Goal: Obtain resource: Obtain resource

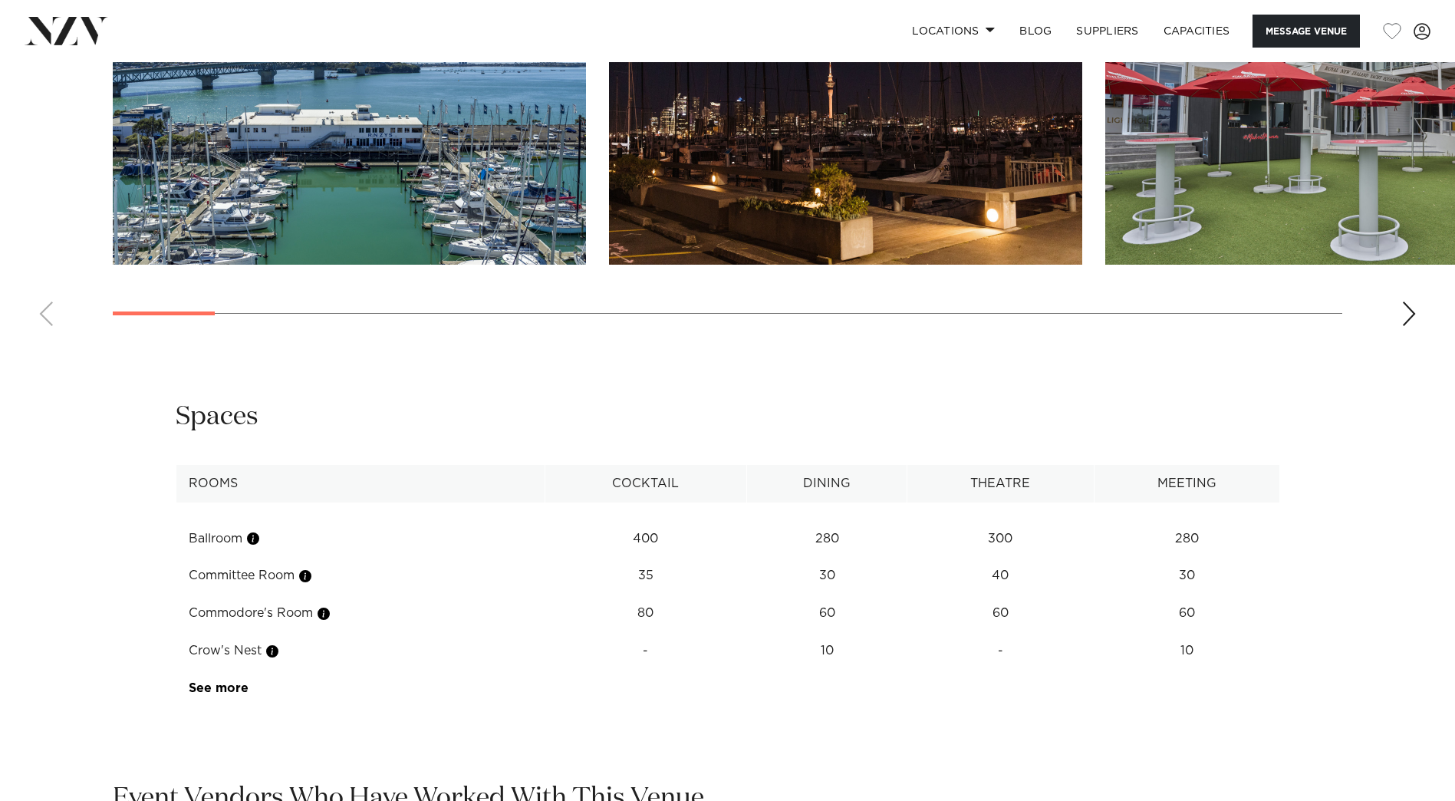
scroll to position [2147, 0]
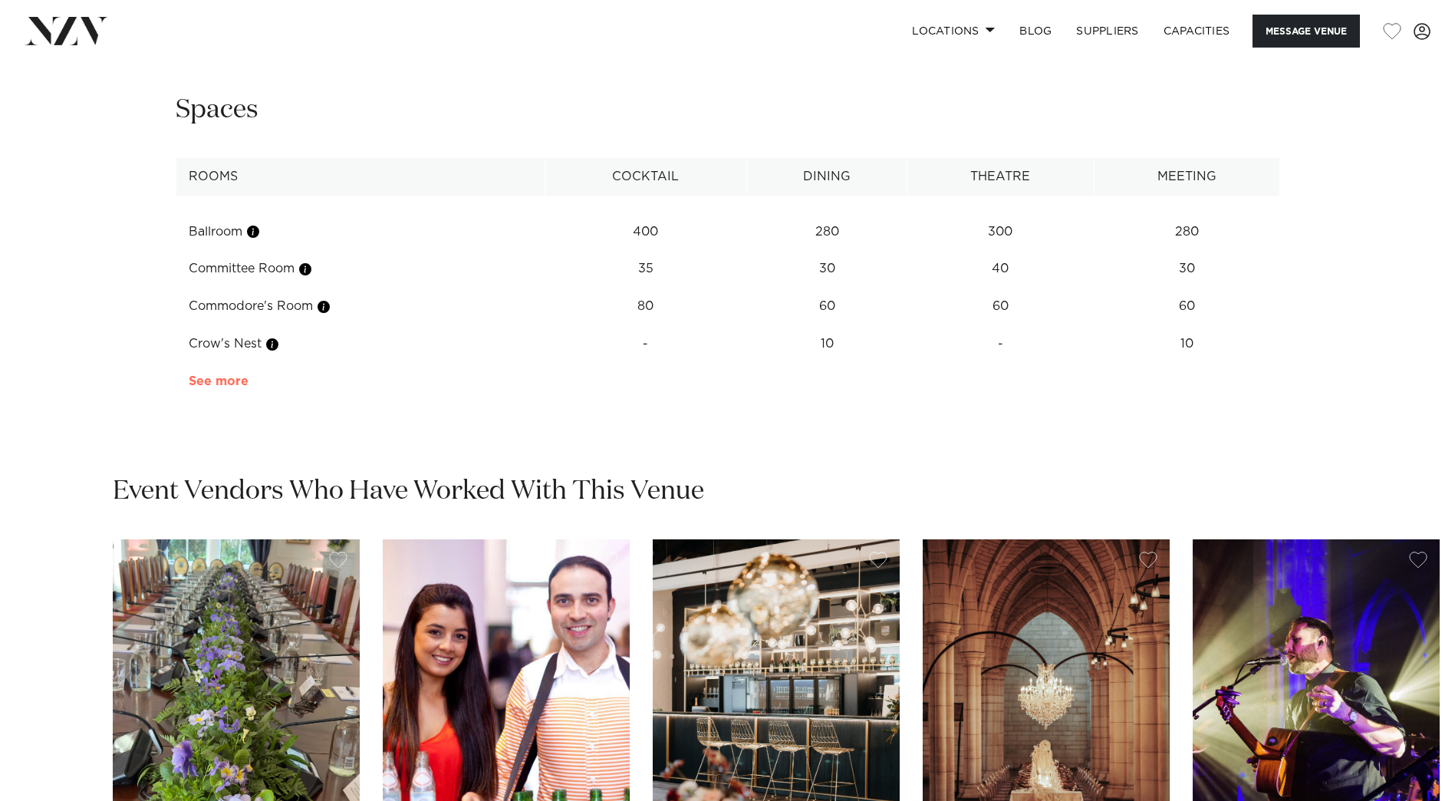
click at [227, 377] on link "See more" at bounding box center [249, 381] width 120 height 12
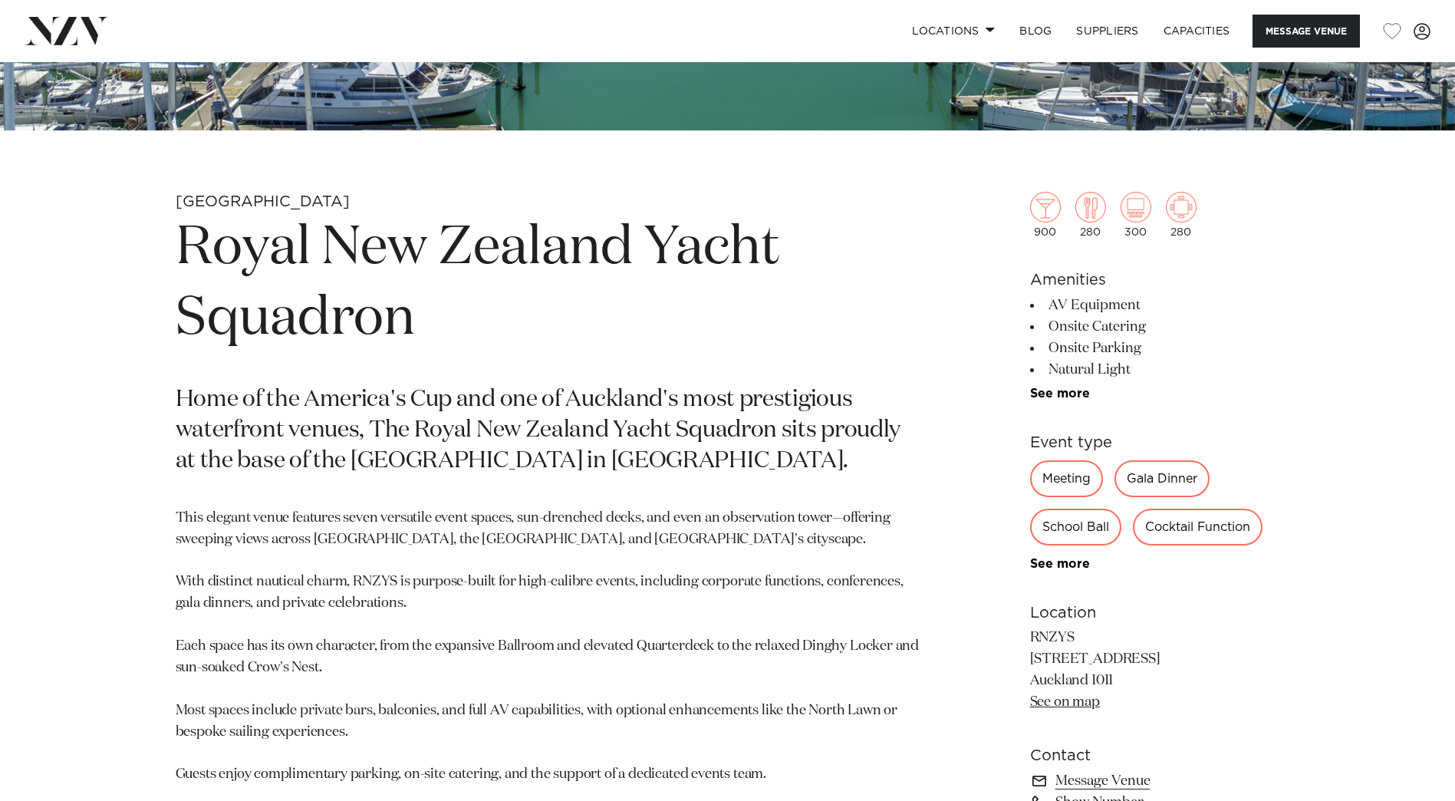
scroll to position [1304, 0]
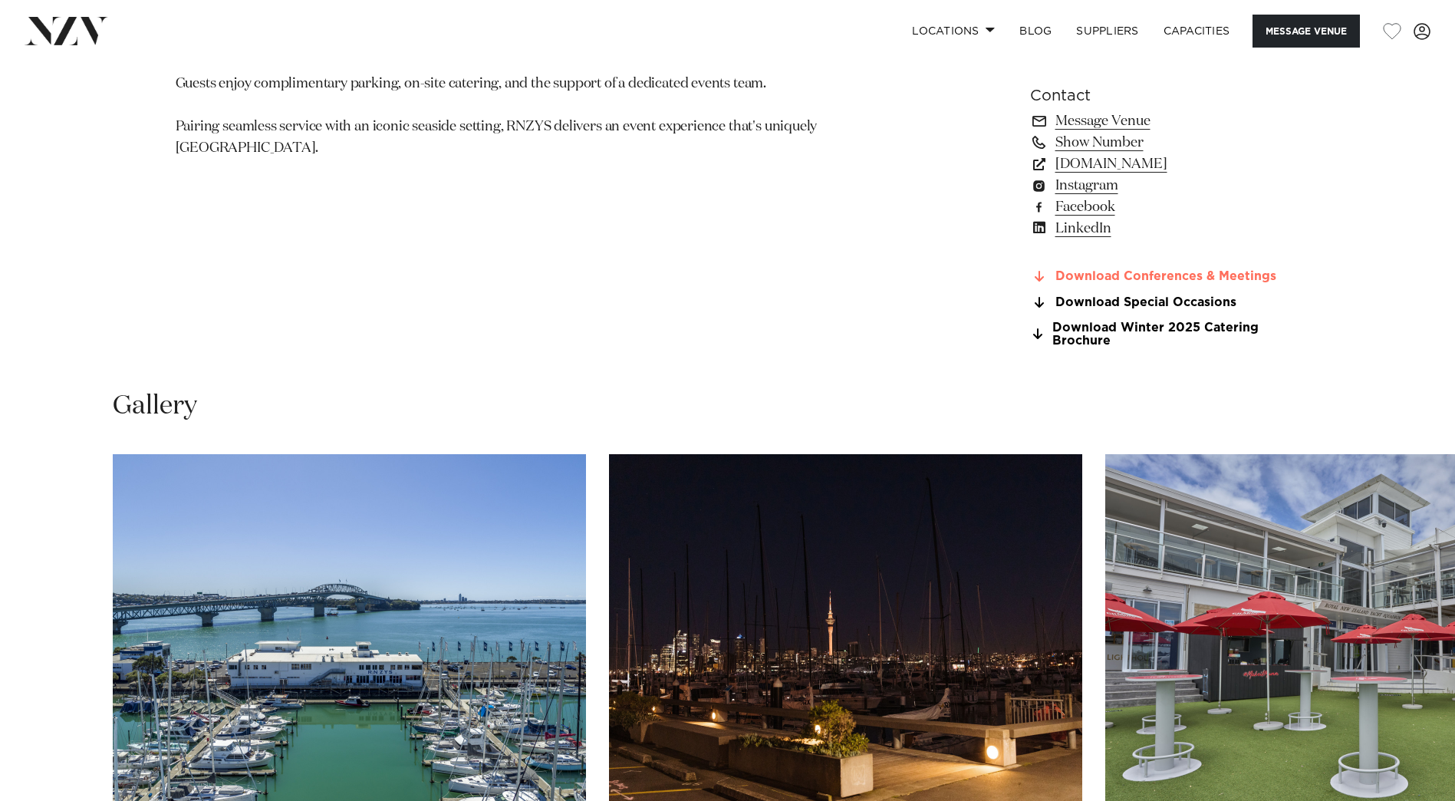
click at [1234, 275] on link "Download Conferences & Meetings" at bounding box center [1155, 277] width 250 height 14
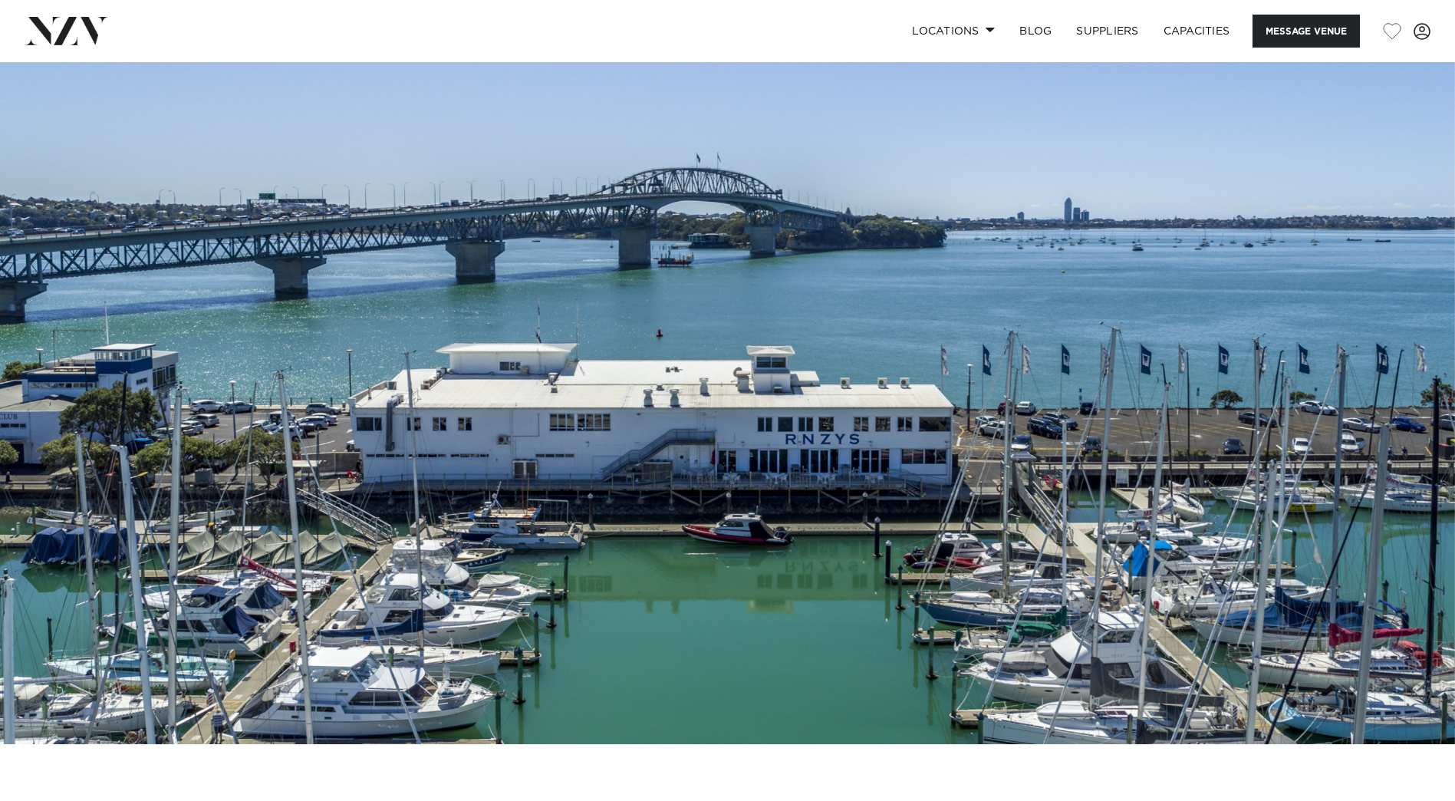
click at [87, 35] on img at bounding box center [67, 31] width 84 height 28
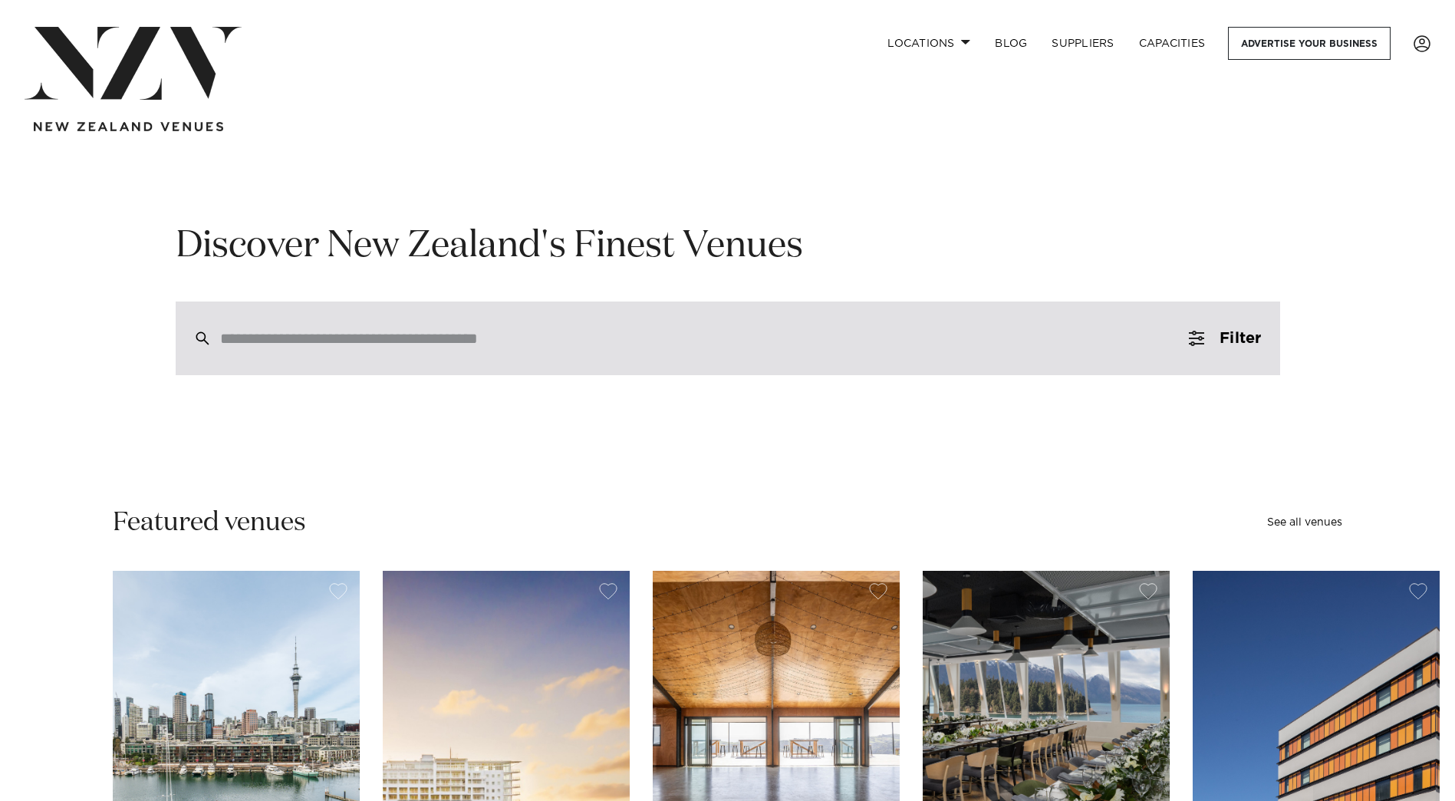
click at [538, 345] on input "search" at bounding box center [695, 338] width 950 height 17
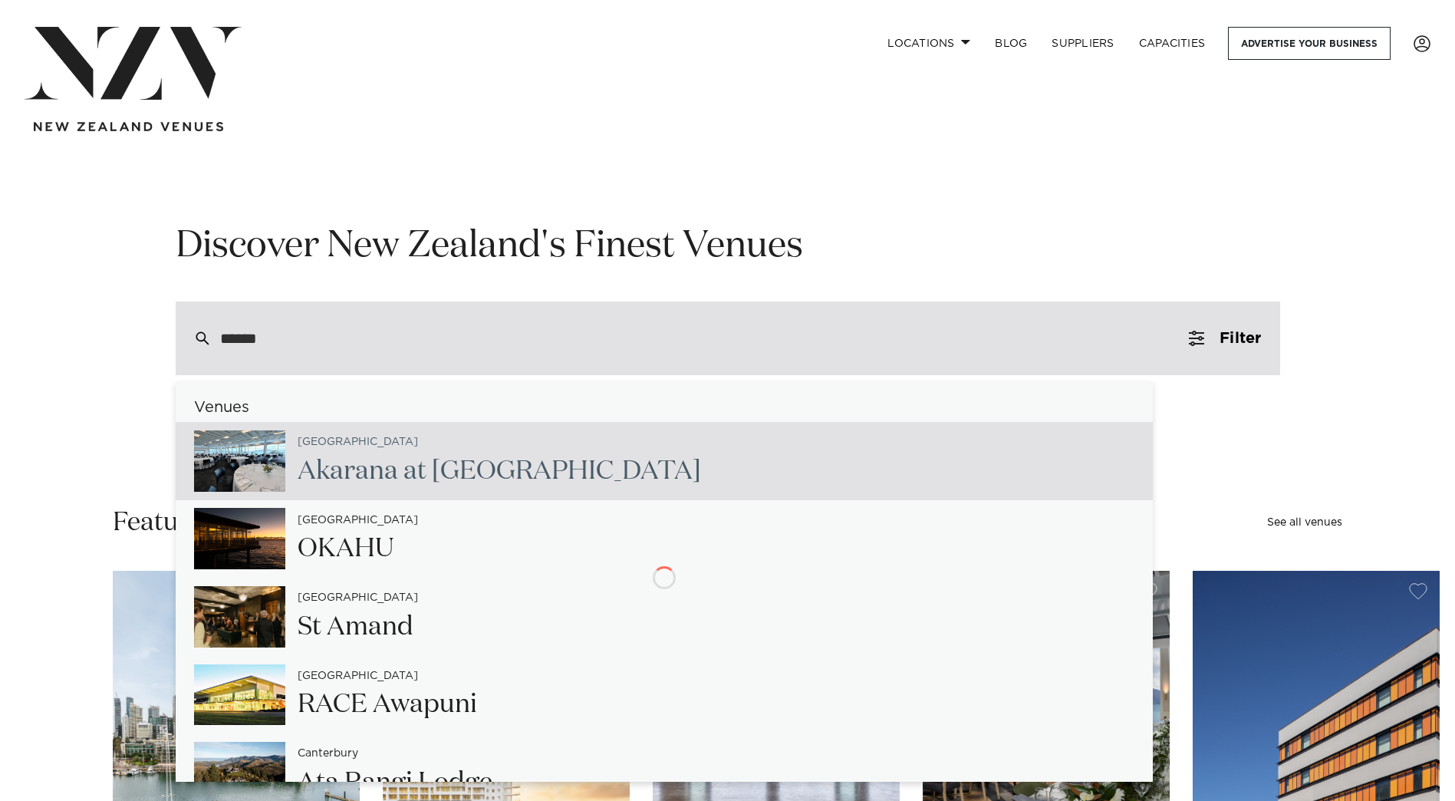
type input "*******"
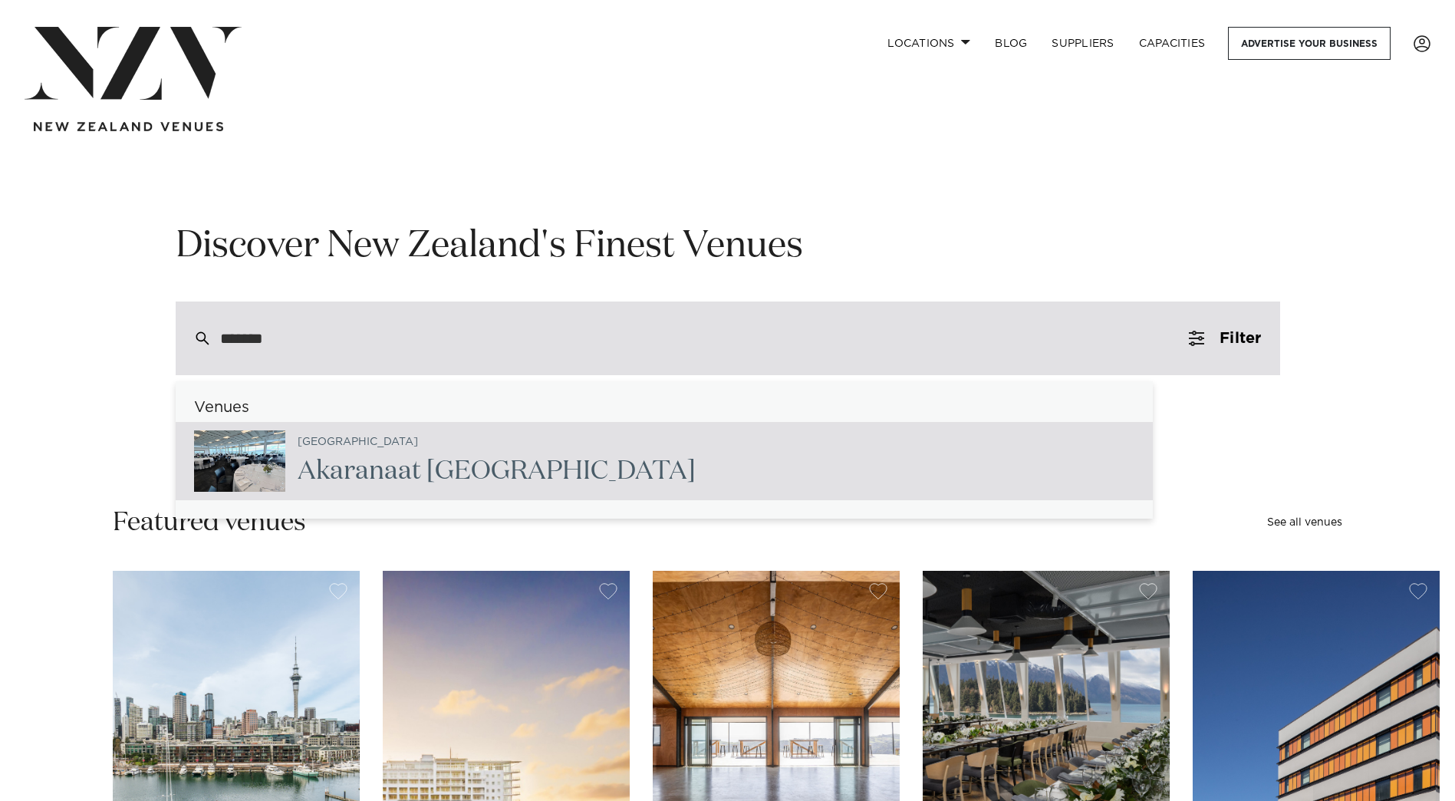
click at [610, 467] on h2 "Akarana at Hyundai Marine Sports Centre" at bounding box center [497, 471] width 398 height 35
type input "**********"
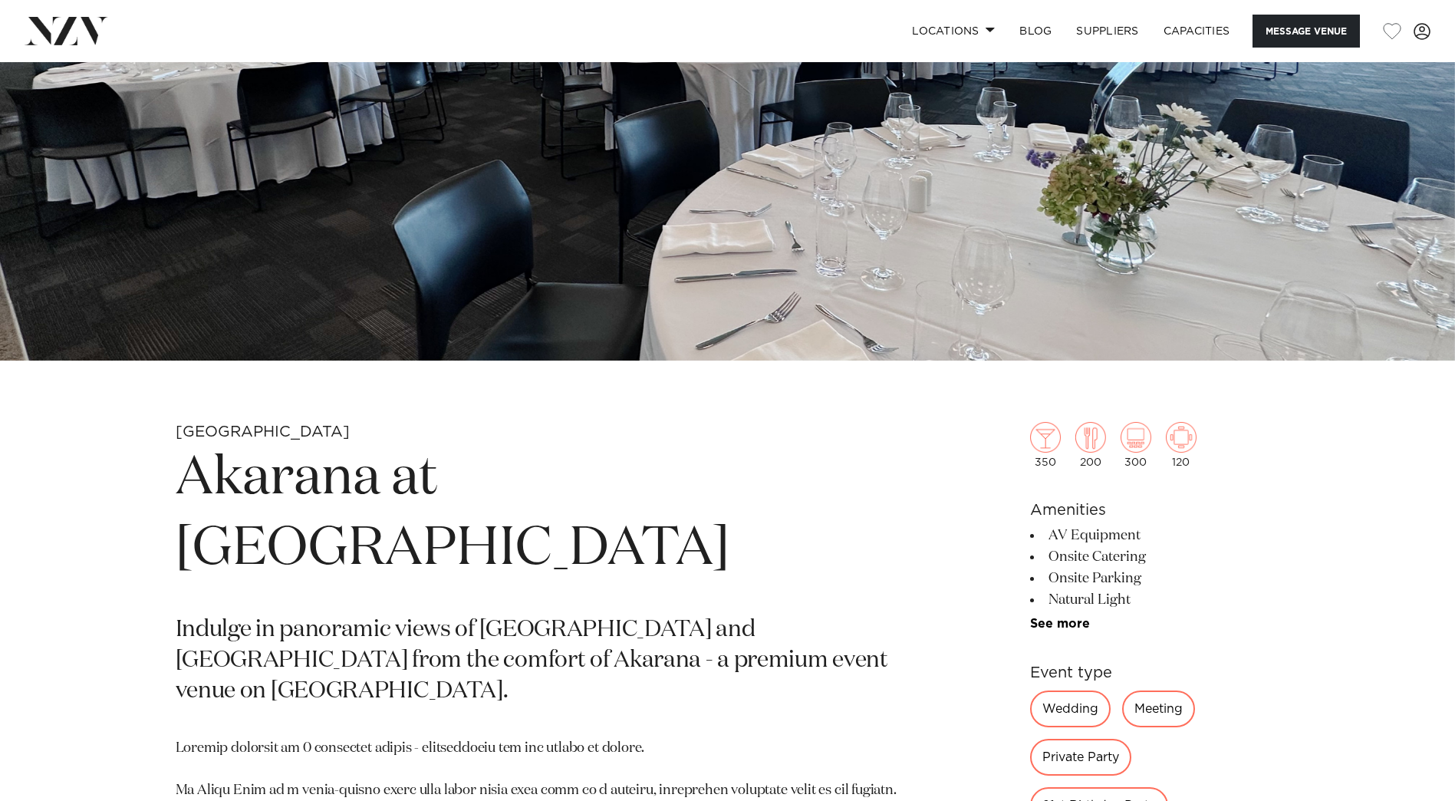
scroll to position [997, 0]
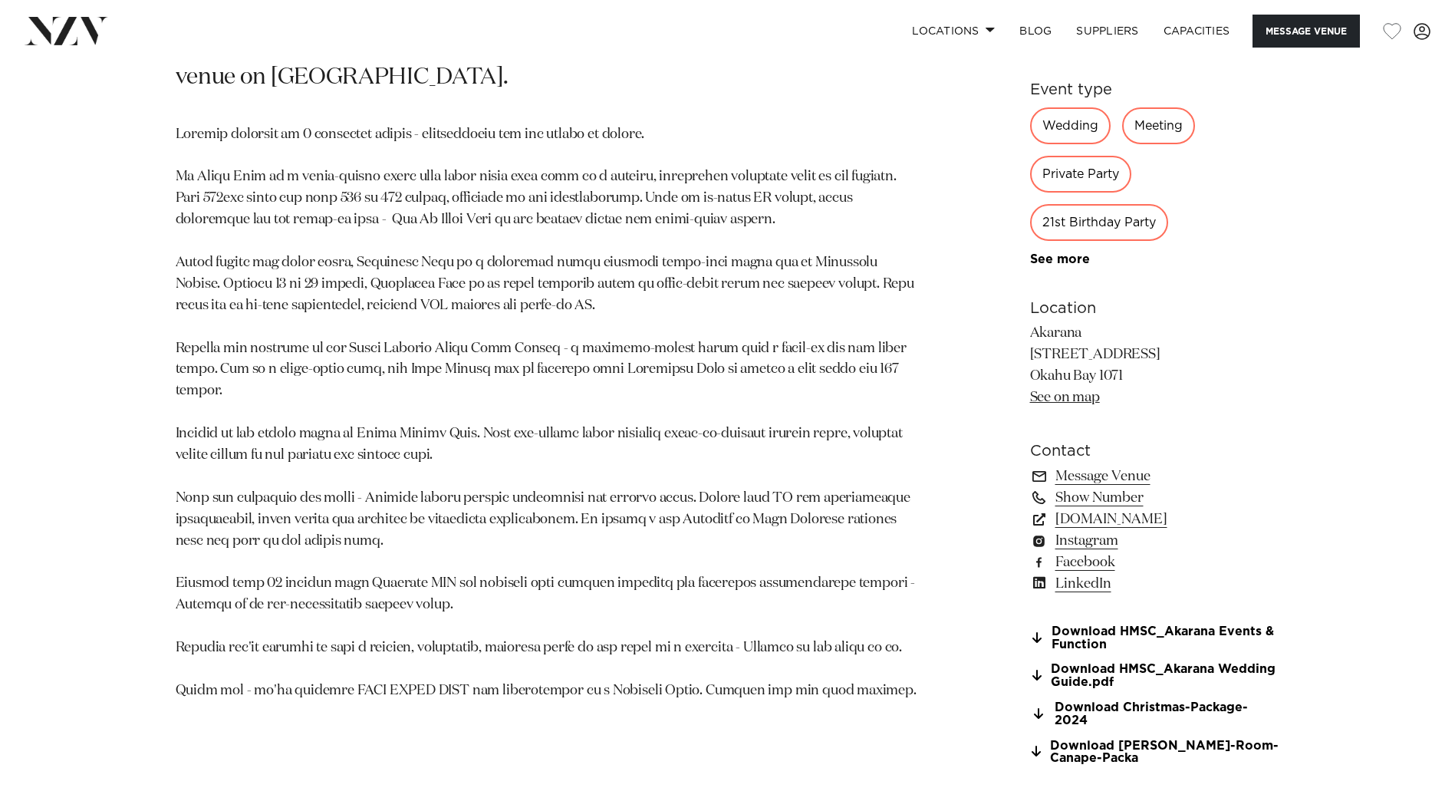
drag, startPoint x: 1123, startPoint y: 475, endPoint x: 1136, endPoint y: 500, distance: 28.1
click at [1123, 475] on link "Message Venue" at bounding box center [1155, 475] width 250 height 21
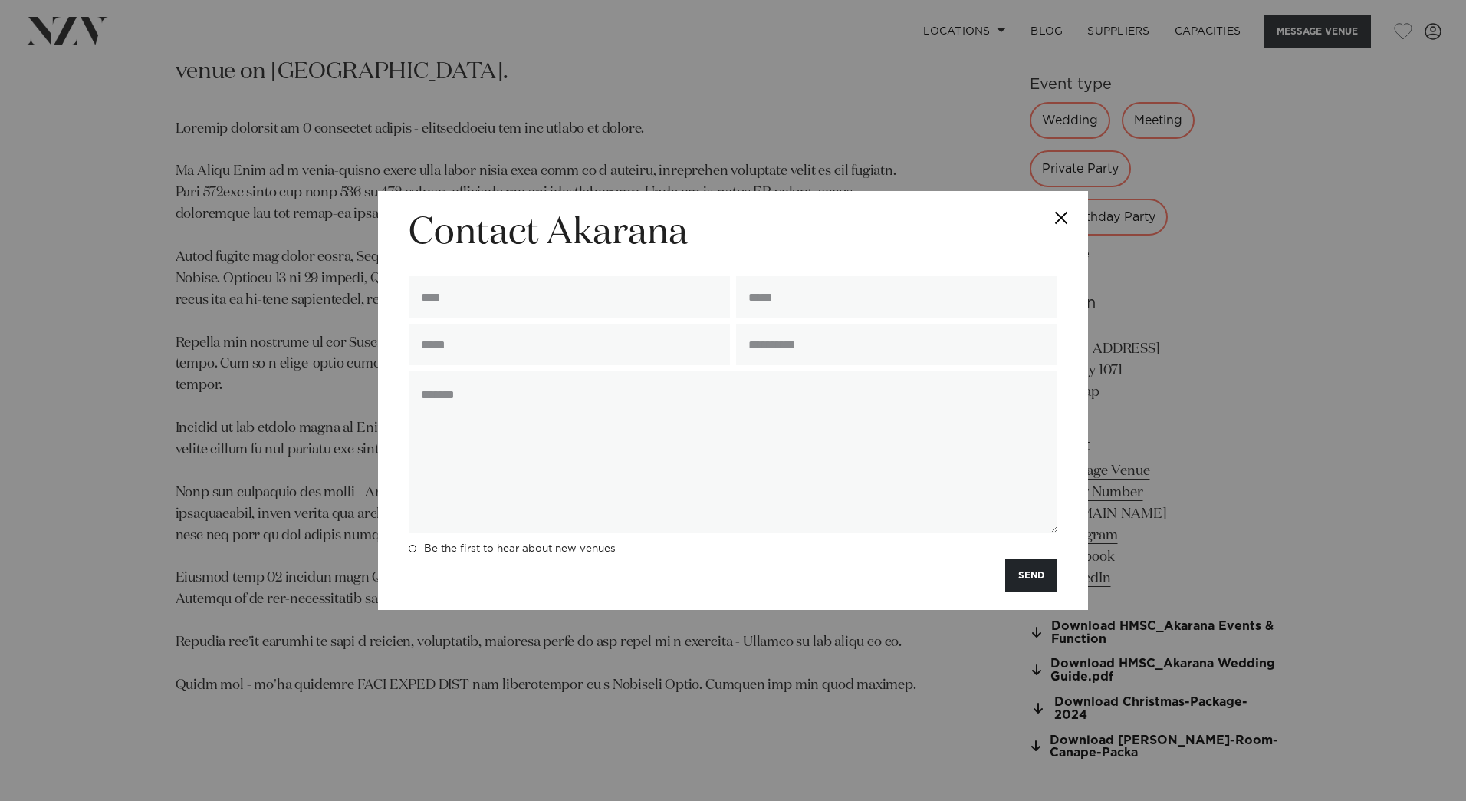
click at [1051, 218] on button "Close" at bounding box center [1061, 218] width 54 height 54
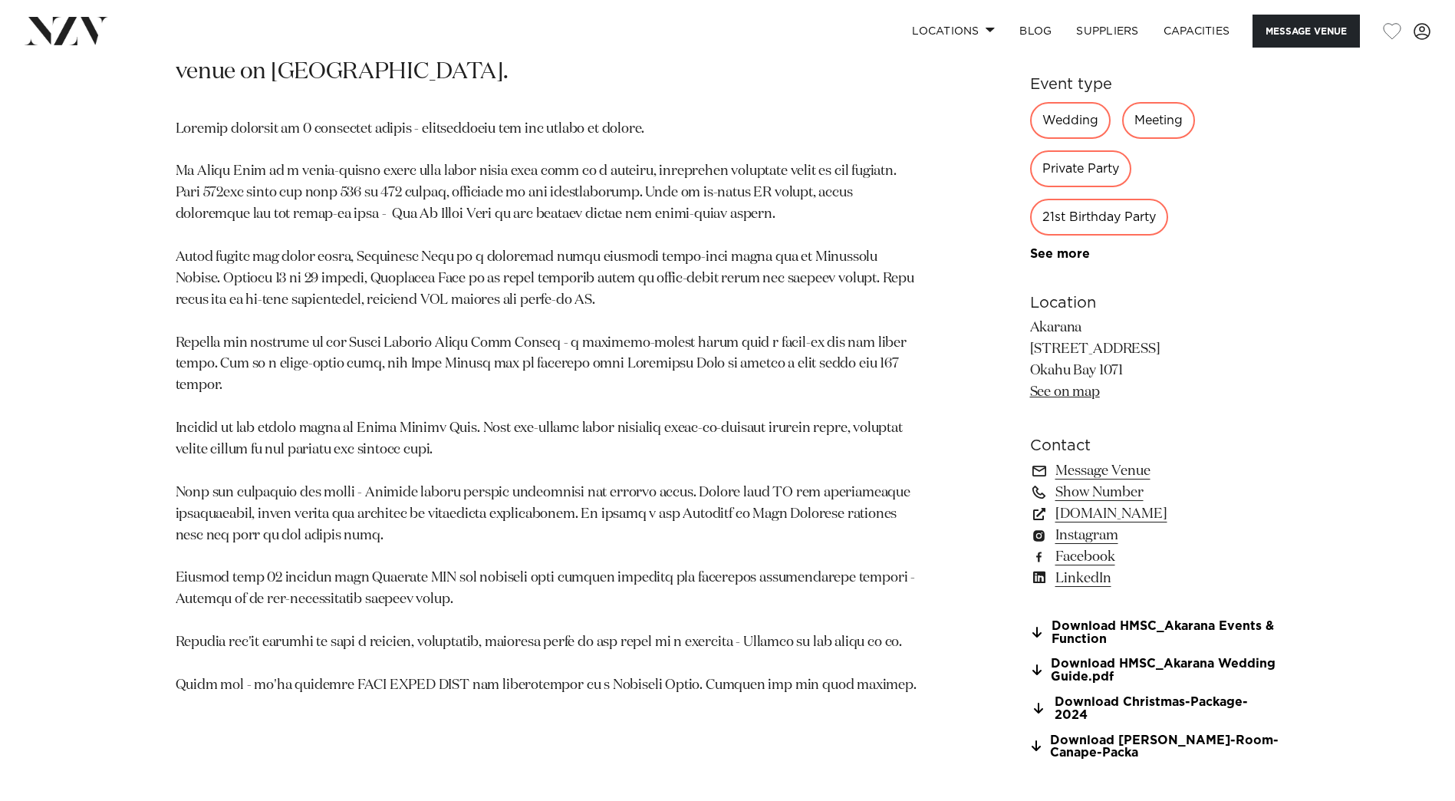
click at [696, 598] on p at bounding box center [548, 407] width 745 height 577
click at [1089, 472] on link "Message Venue" at bounding box center [1155, 470] width 250 height 21
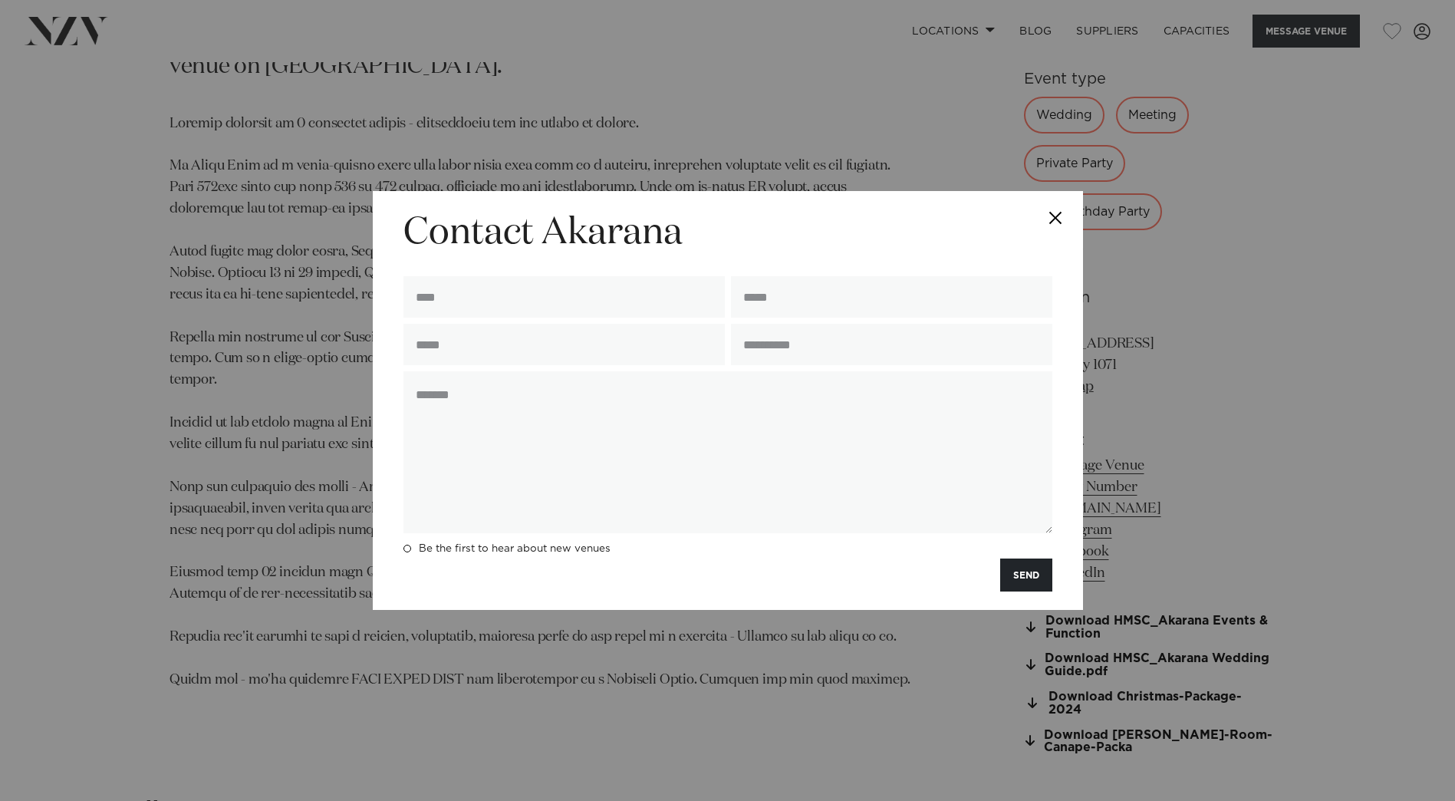
scroll to position [1008, 0]
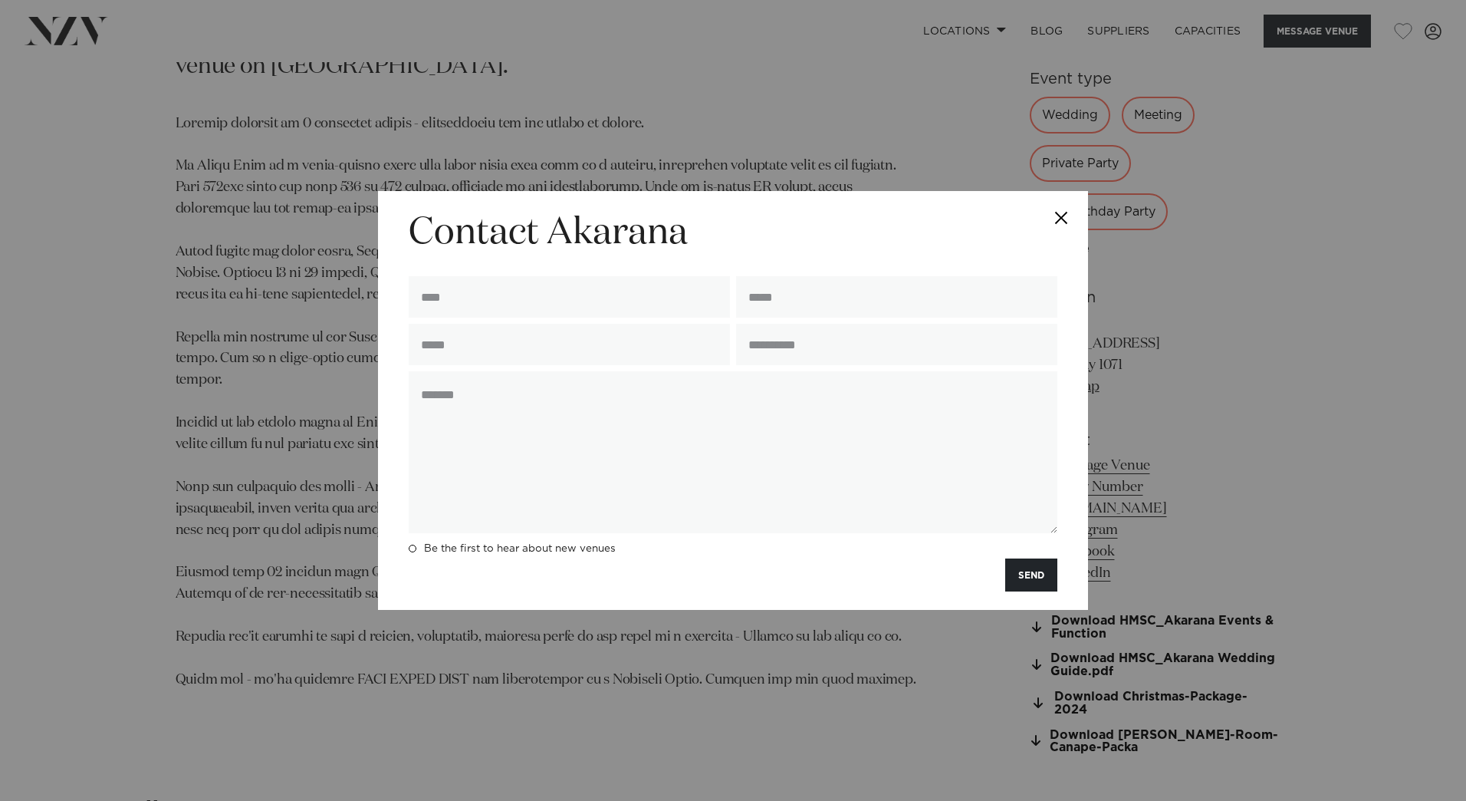
click at [1061, 218] on button "Close" at bounding box center [1061, 218] width 54 height 54
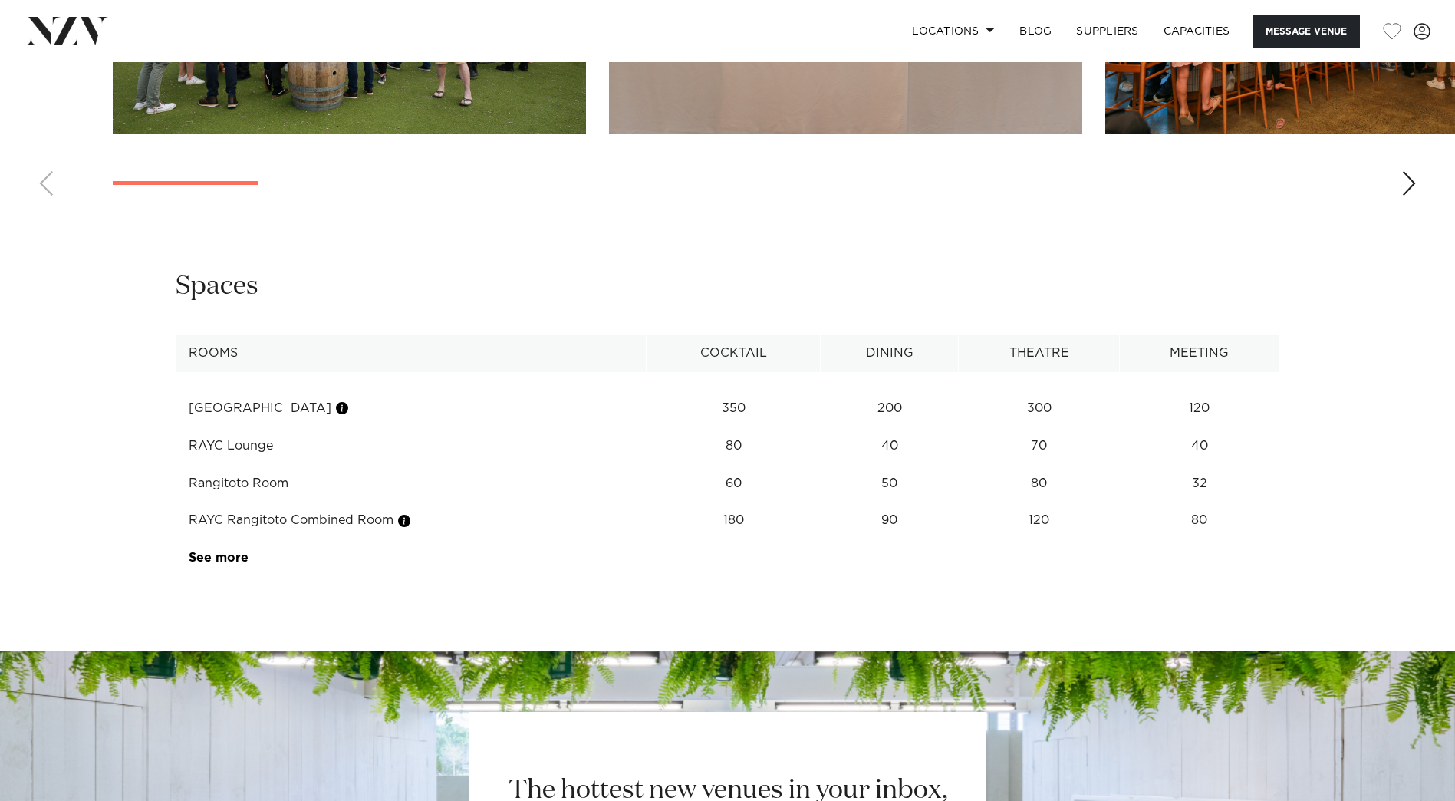
scroll to position [2158, 0]
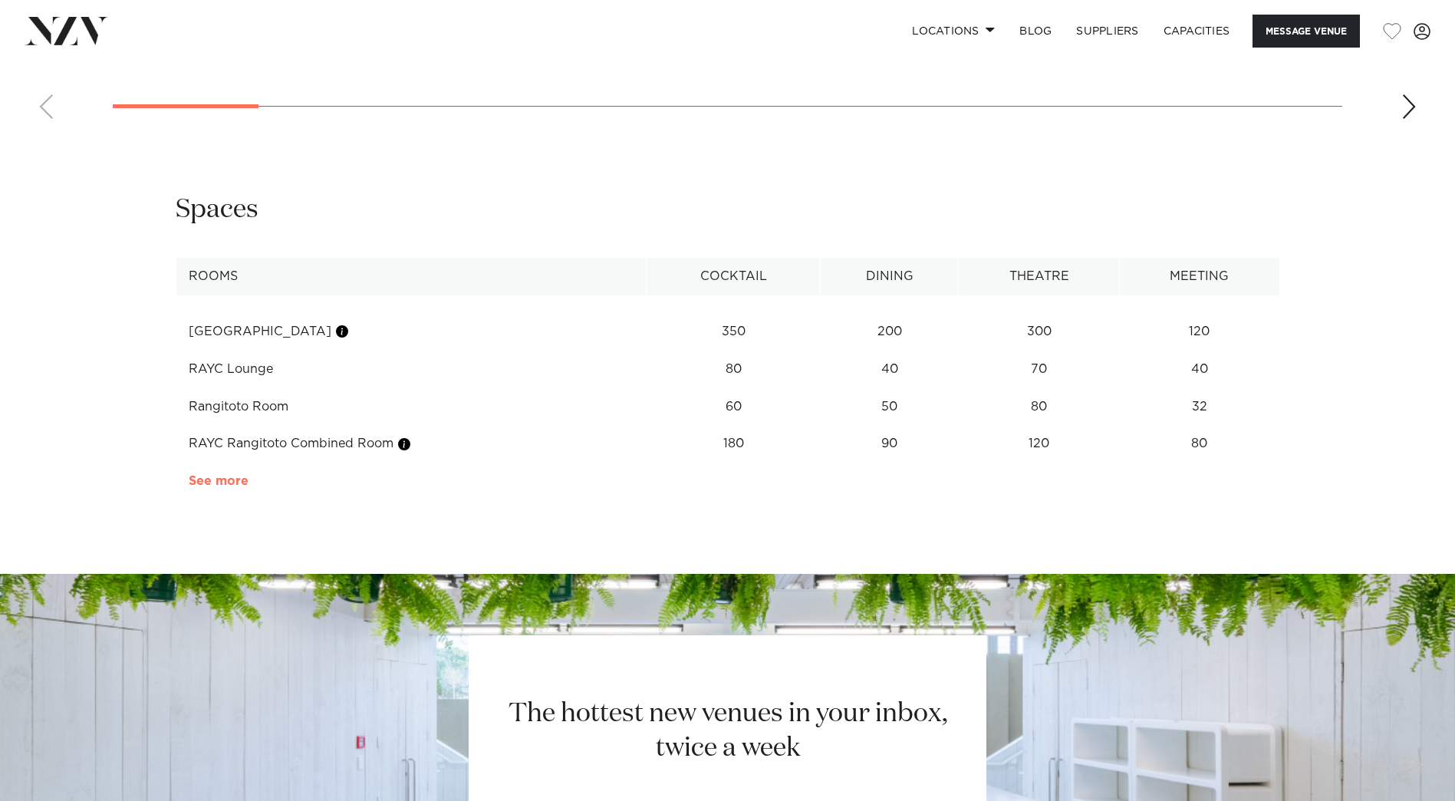
click at [228, 475] on link "See more" at bounding box center [249, 481] width 120 height 12
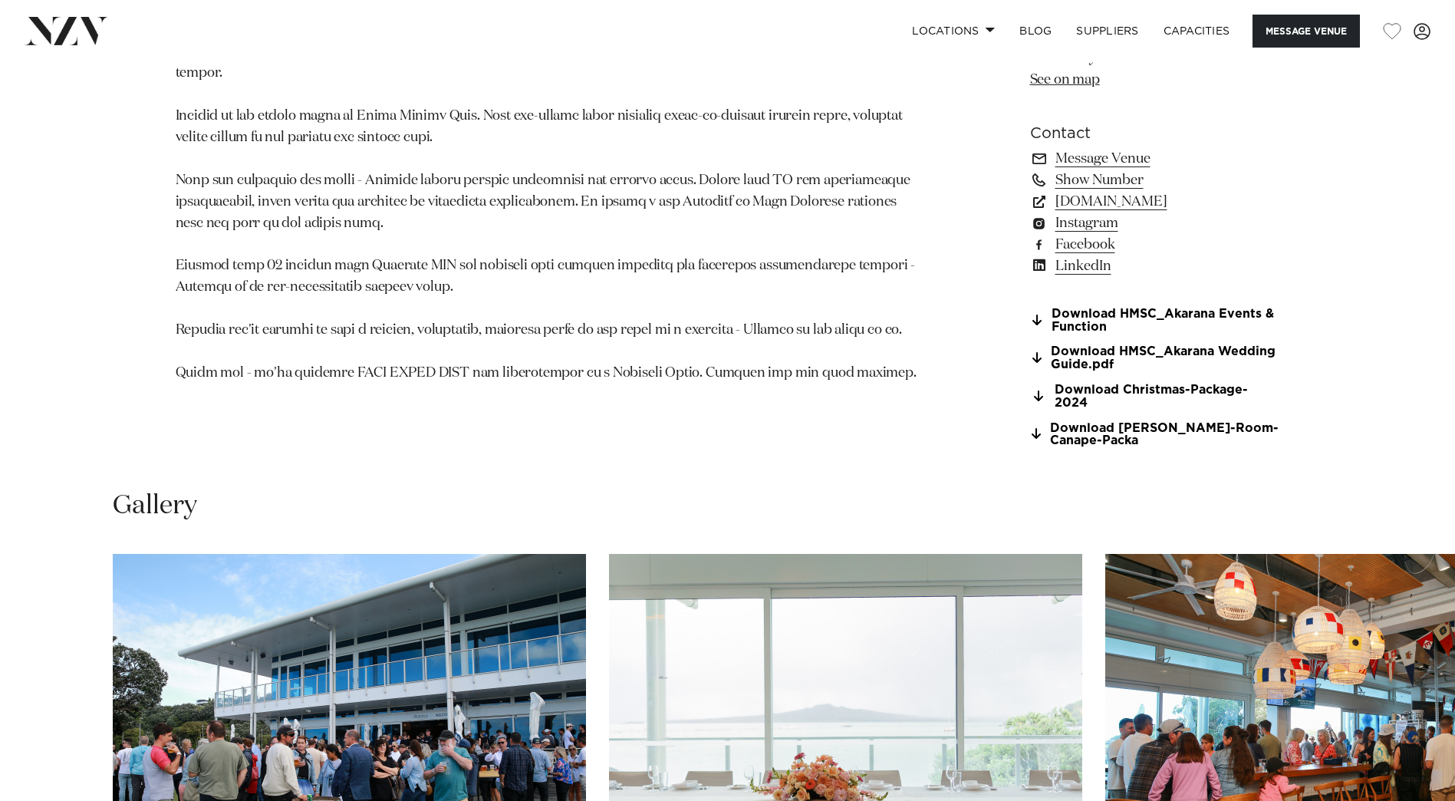
scroll to position [1238, 0]
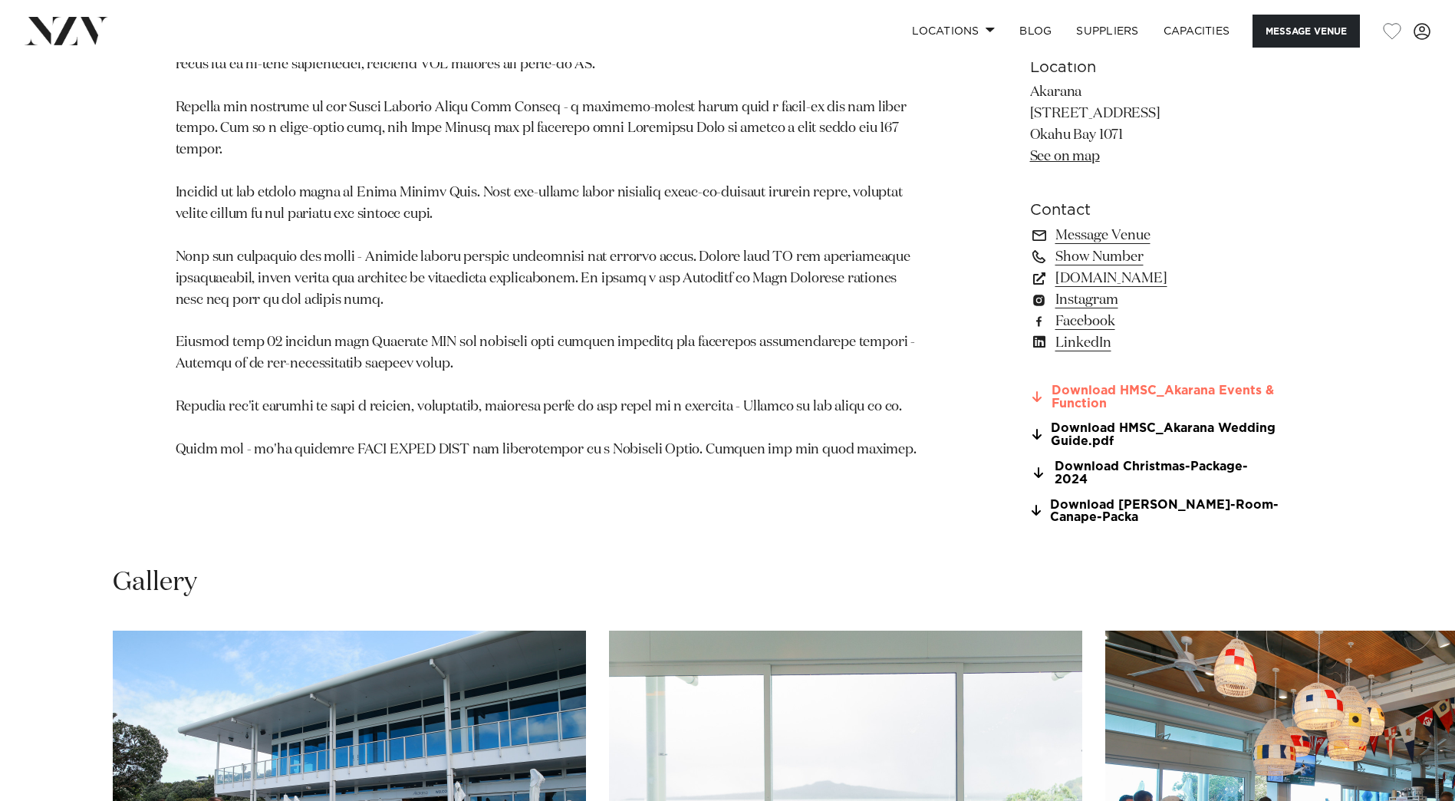
click at [1182, 388] on link "Download HMSC_Akarana Events & Function" at bounding box center [1155, 397] width 250 height 26
click at [1210, 394] on link "Download HMSC_Akarana Events & Function" at bounding box center [1155, 397] width 250 height 26
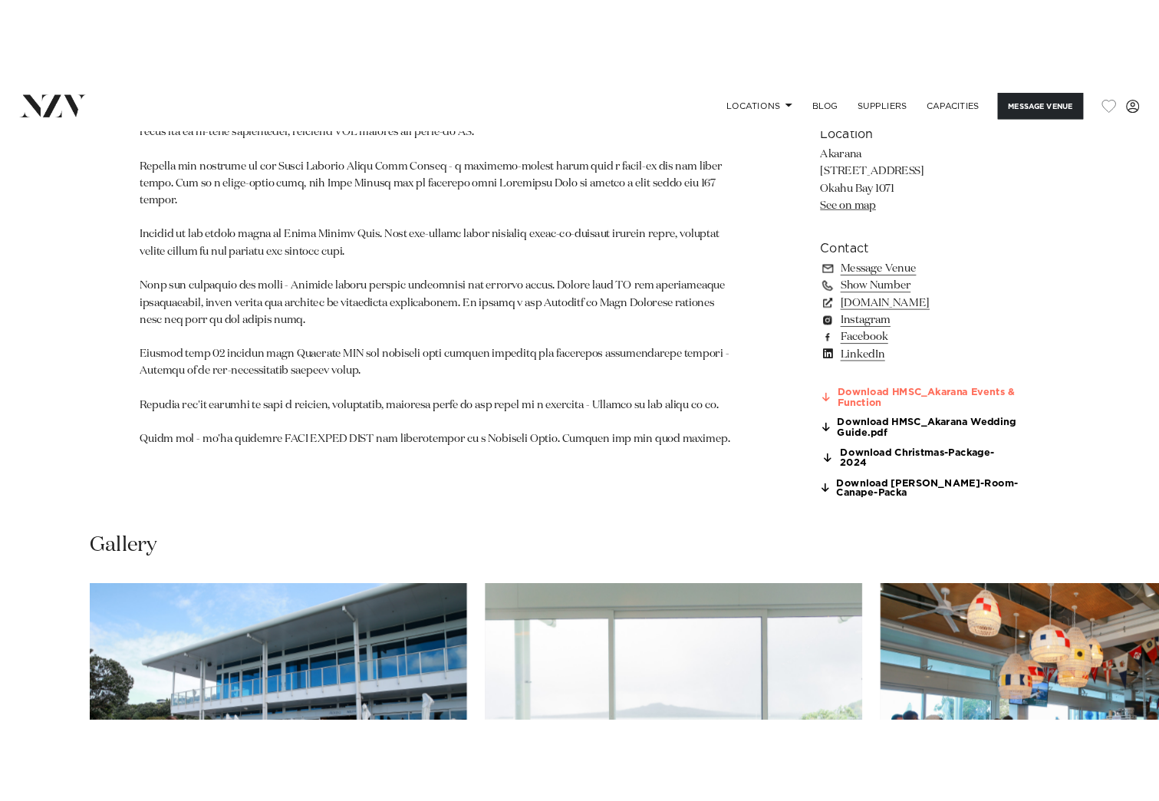
scroll to position [1130, 0]
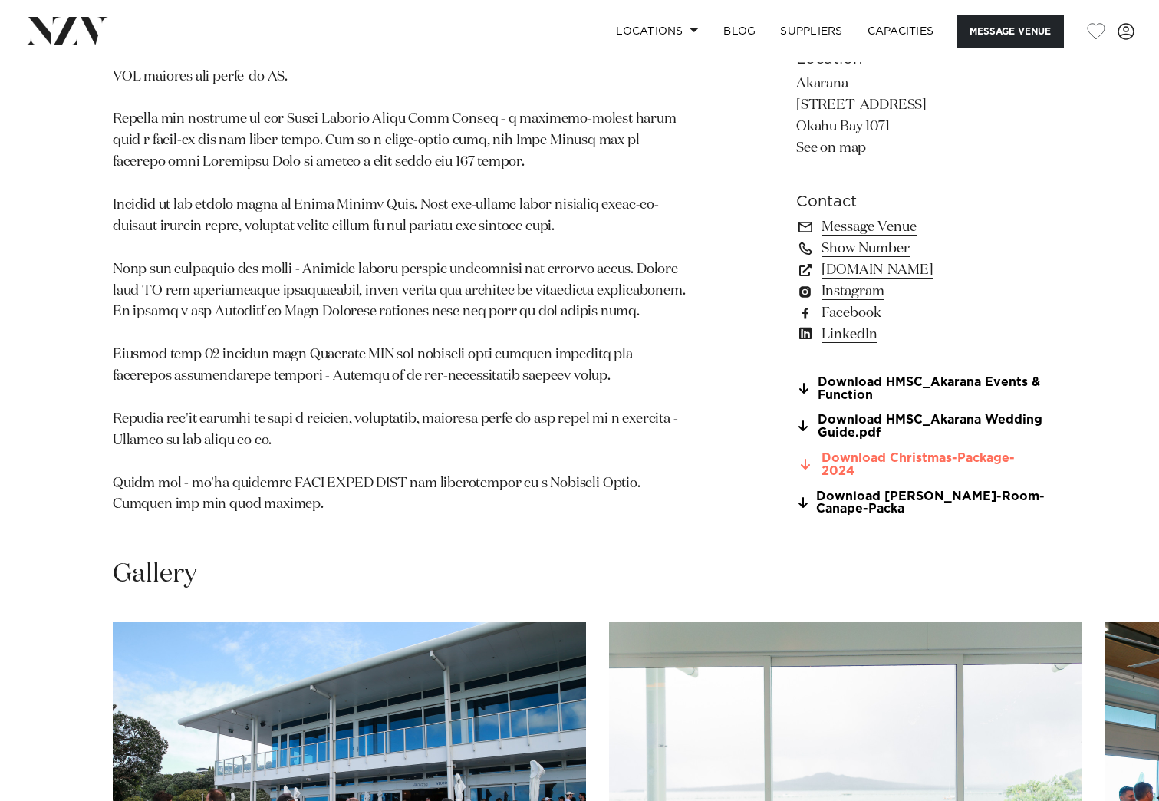
click at [970, 469] on link "Download Christmas-Package-2024" at bounding box center [921, 465] width 250 height 26
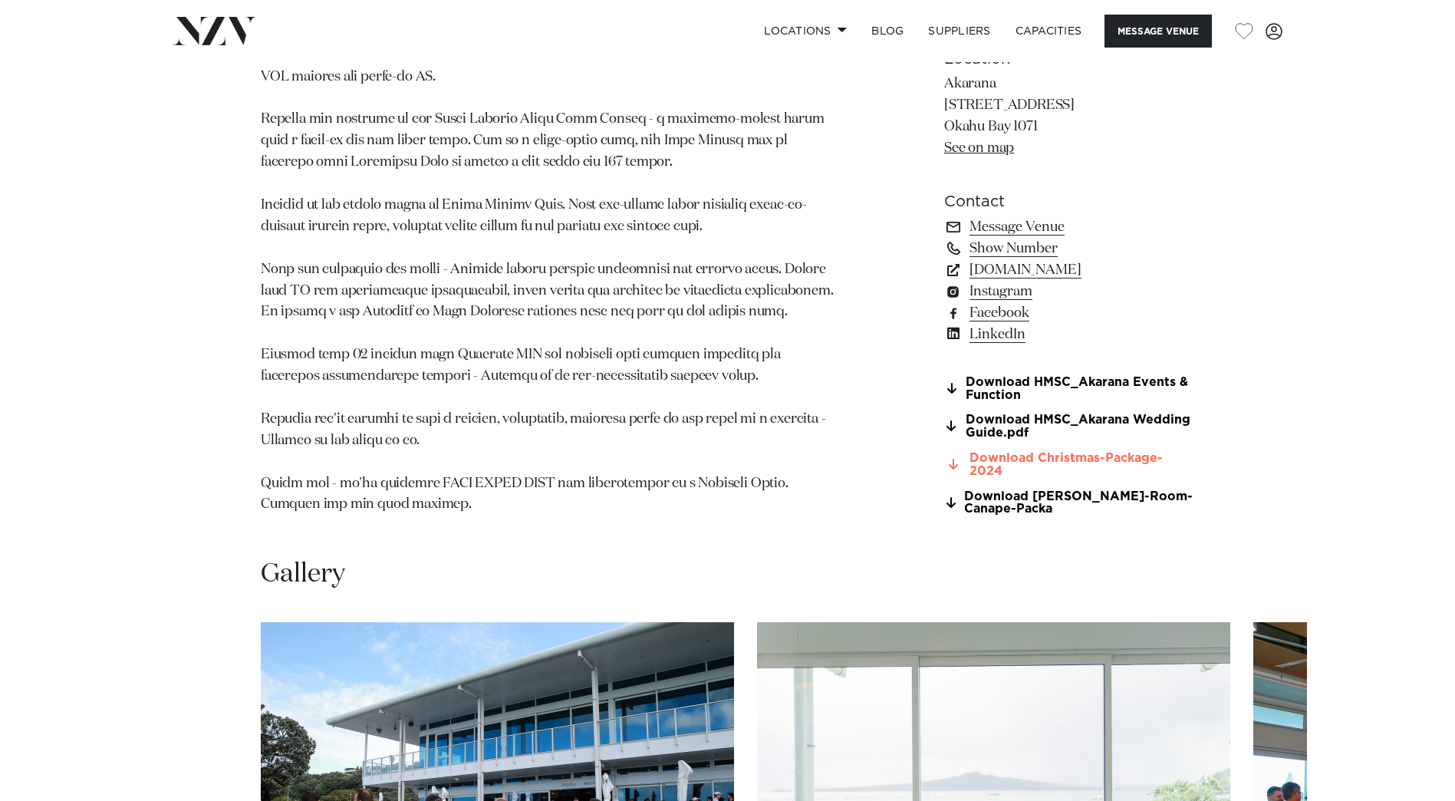
scroll to position [1238, 0]
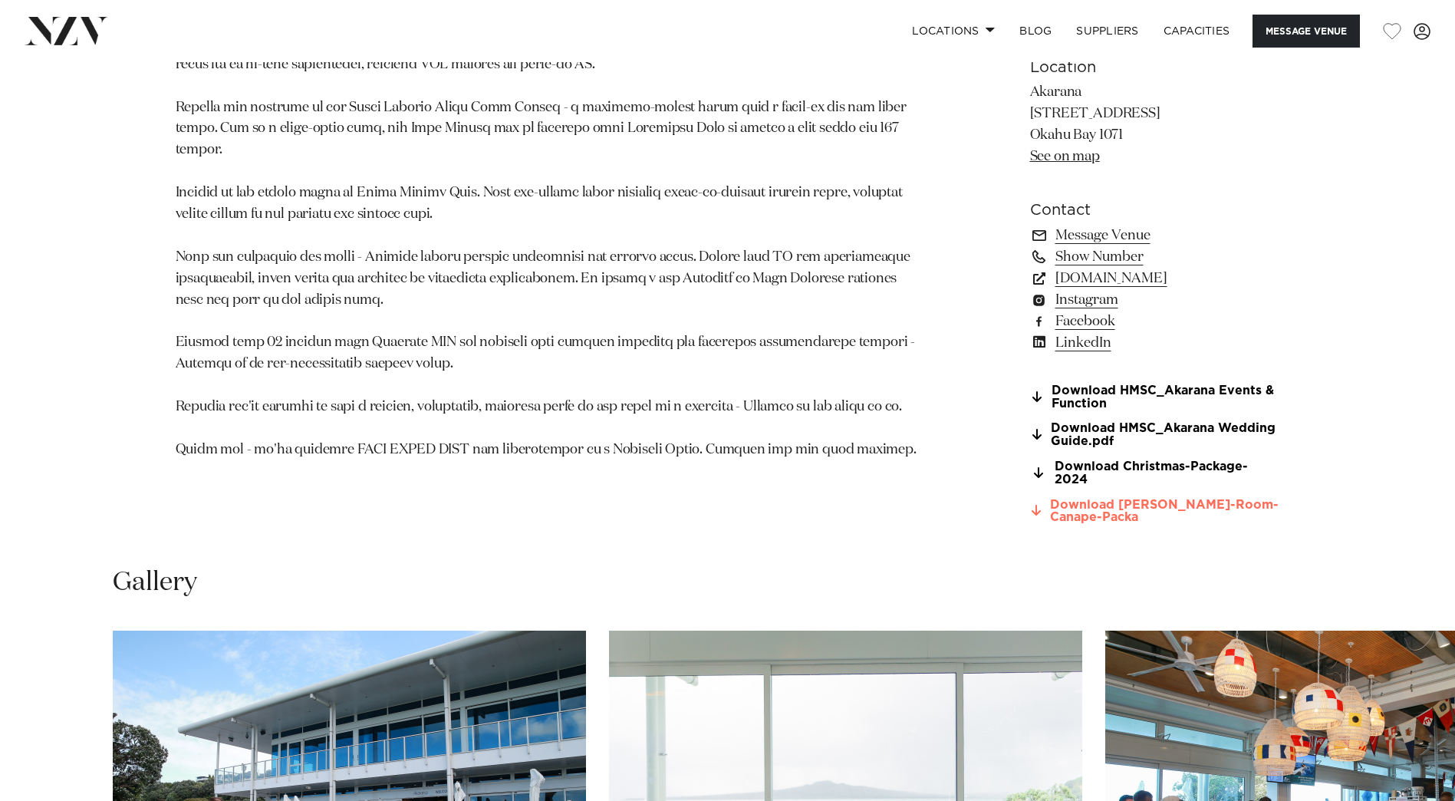
click at [1126, 498] on link "Download Joyce-Fisher-Room-Canape-Packa" at bounding box center [1155, 511] width 250 height 26
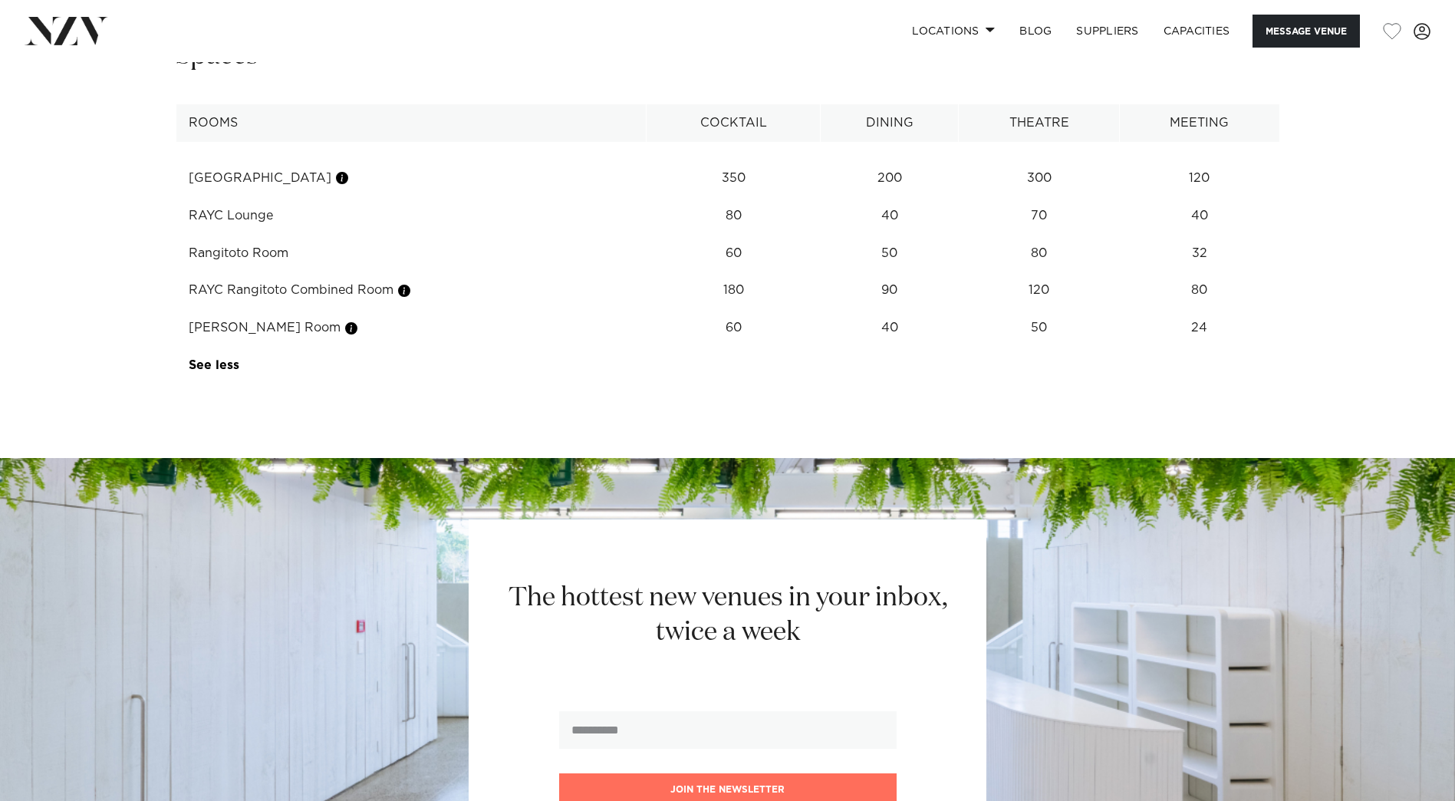
scroll to position [2618, 0]
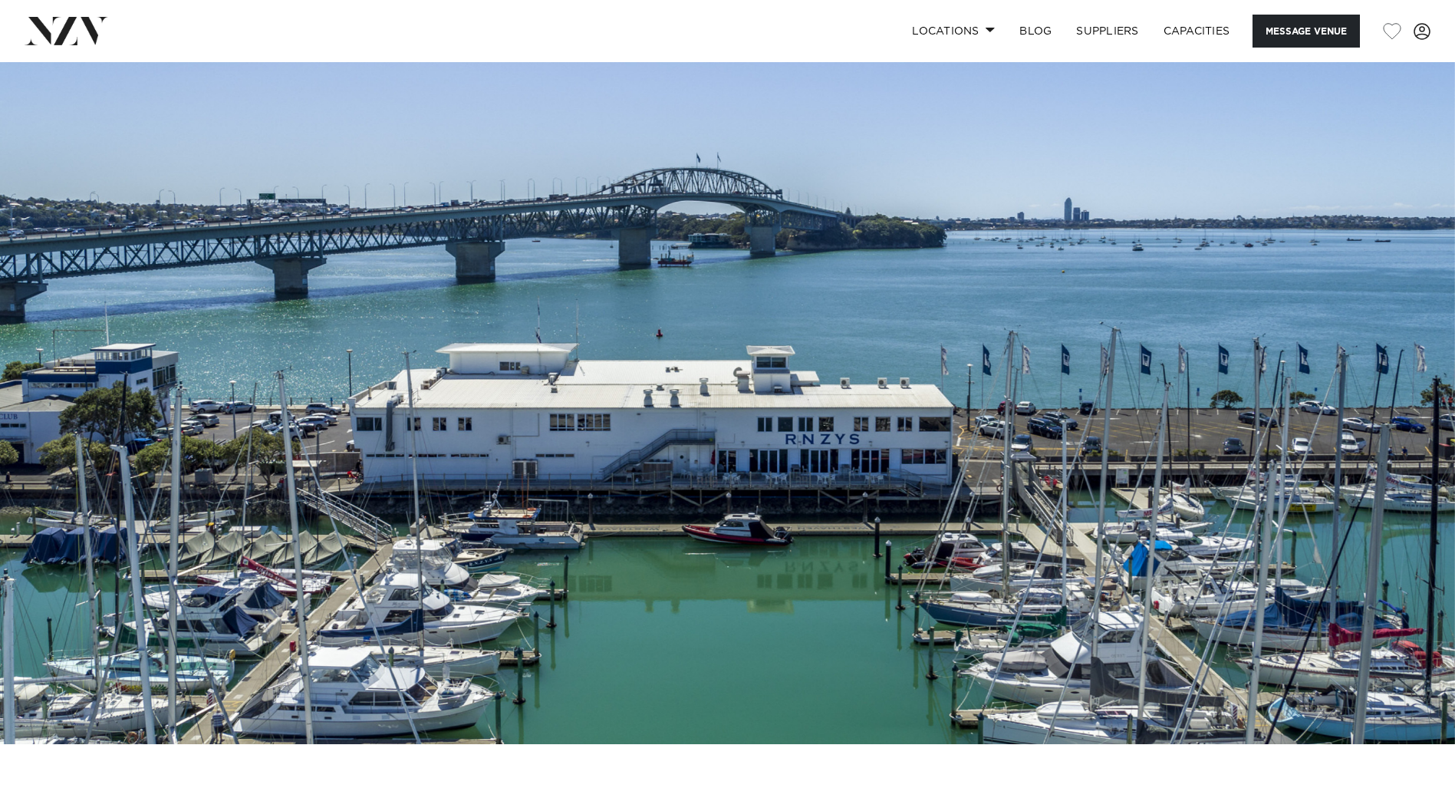
click at [77, 32] on img at bounding box center [67, 31] width 84 height 28
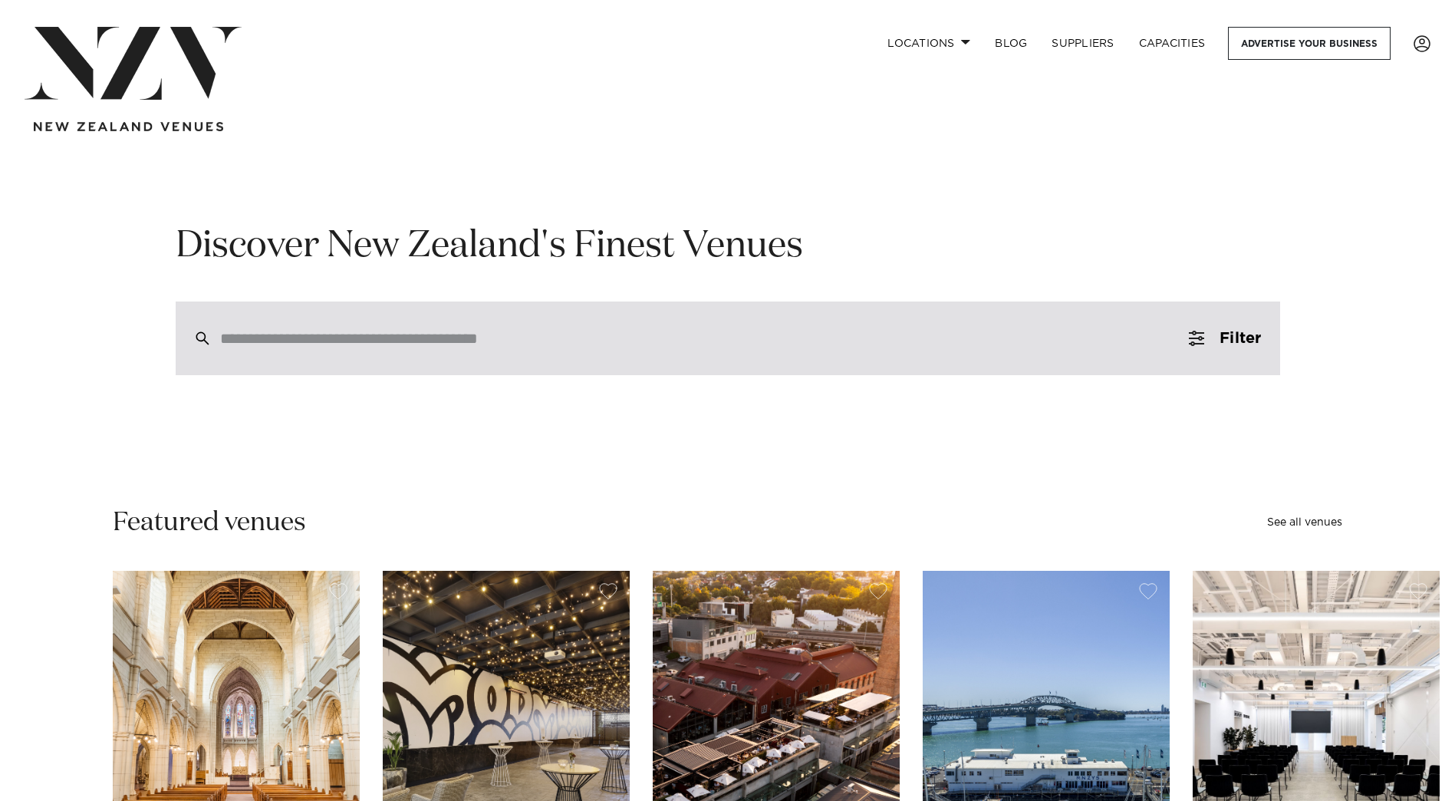
click at [676, 338] on input "search" at bounding box center [695, 338] width 950 height 17
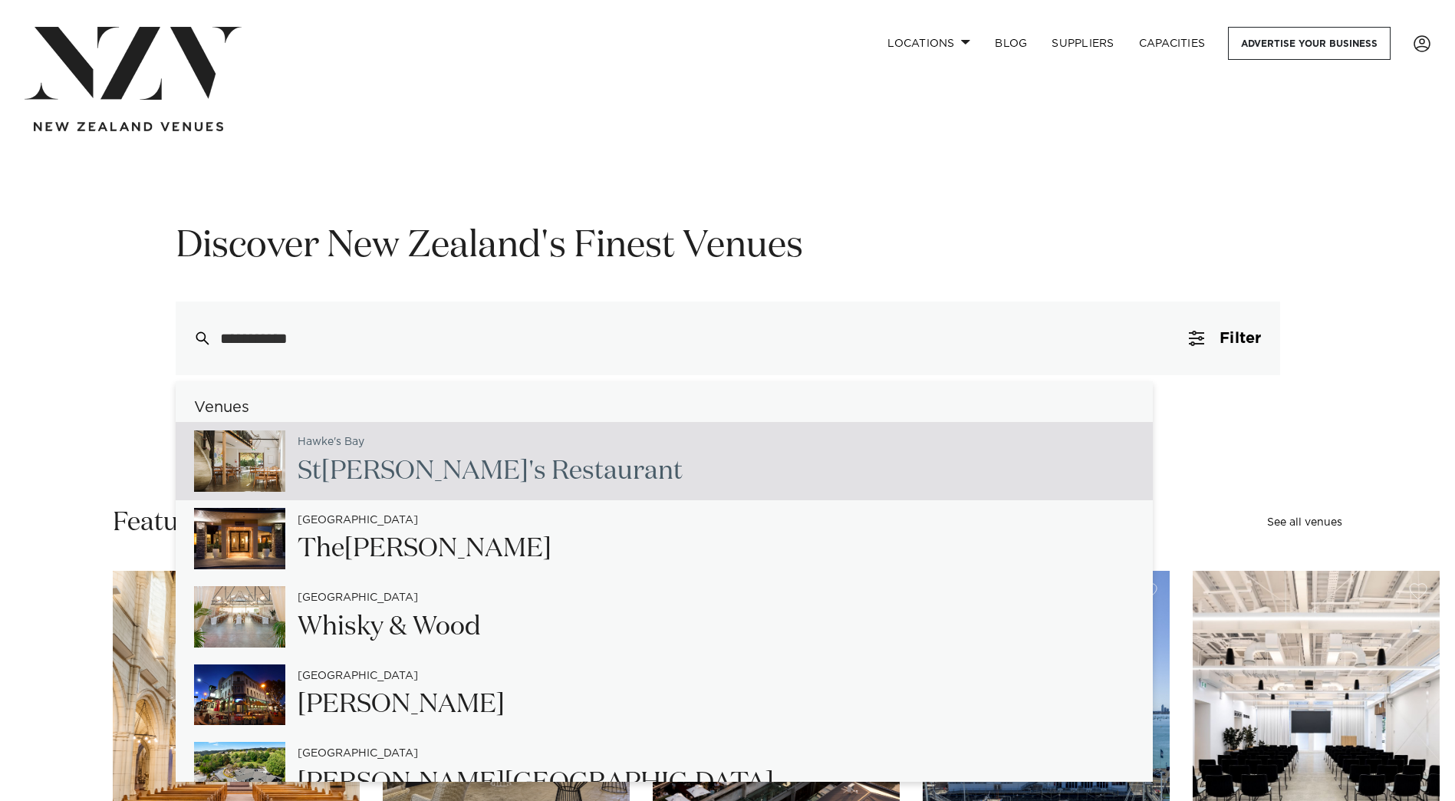
type input "**********"
